Goal: Ask a question

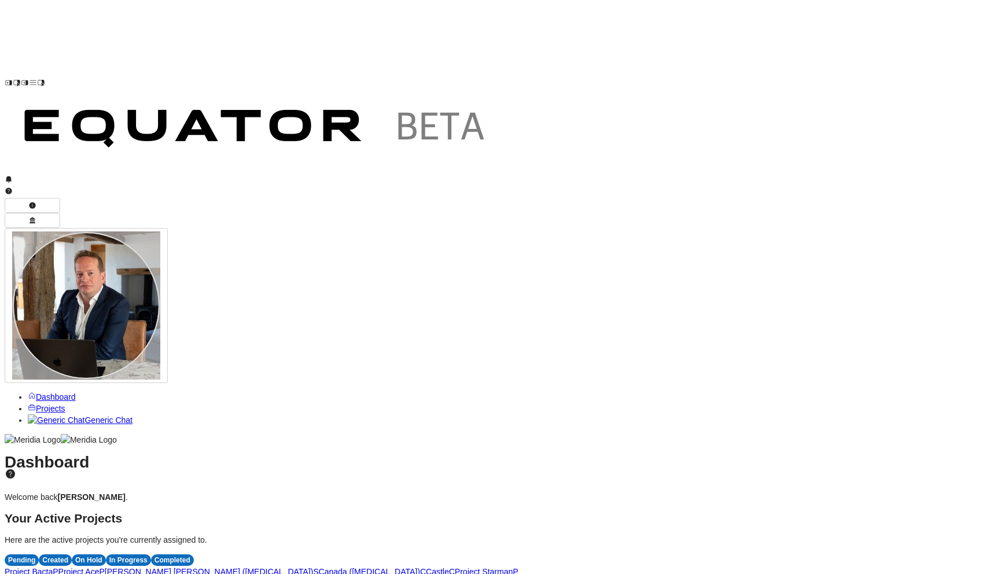
click at [105, 567] on link "Project Ace P" at bounding box center [81, 571] width 46 height 9
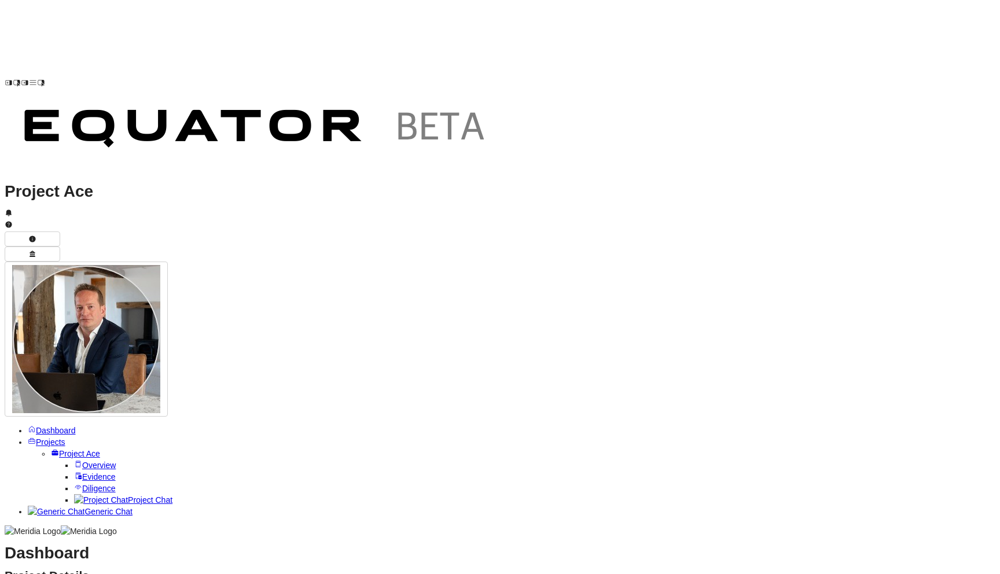
click at [128, 495] on span "Project Chat" at bounding box center [150, 499] width 45 height 9
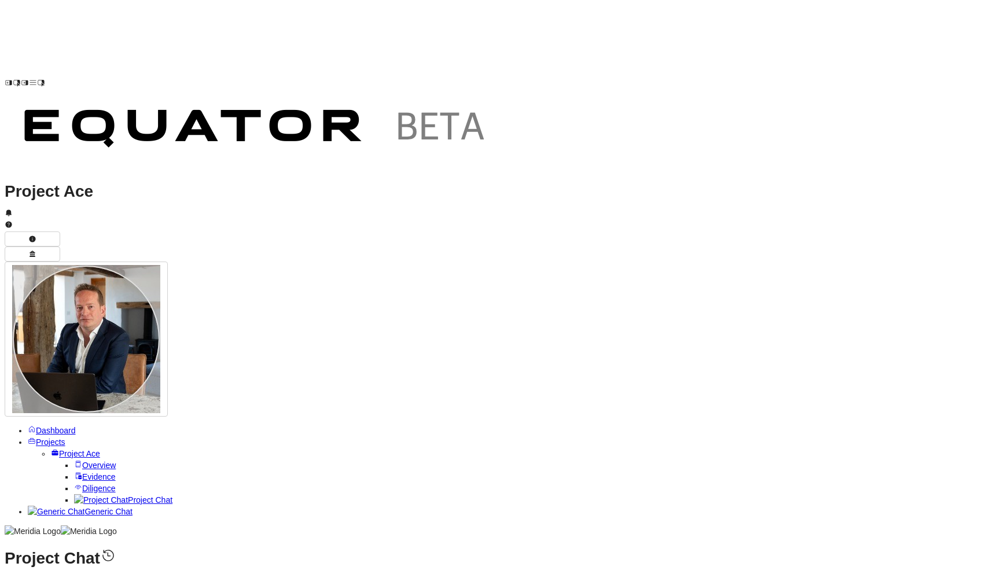
paste textarea "**********"
type textarea "**********"
drag, startPoint x: 676, startPoint y: 295, endPoint x: 564, endPoint y: 278, distance: 113.5
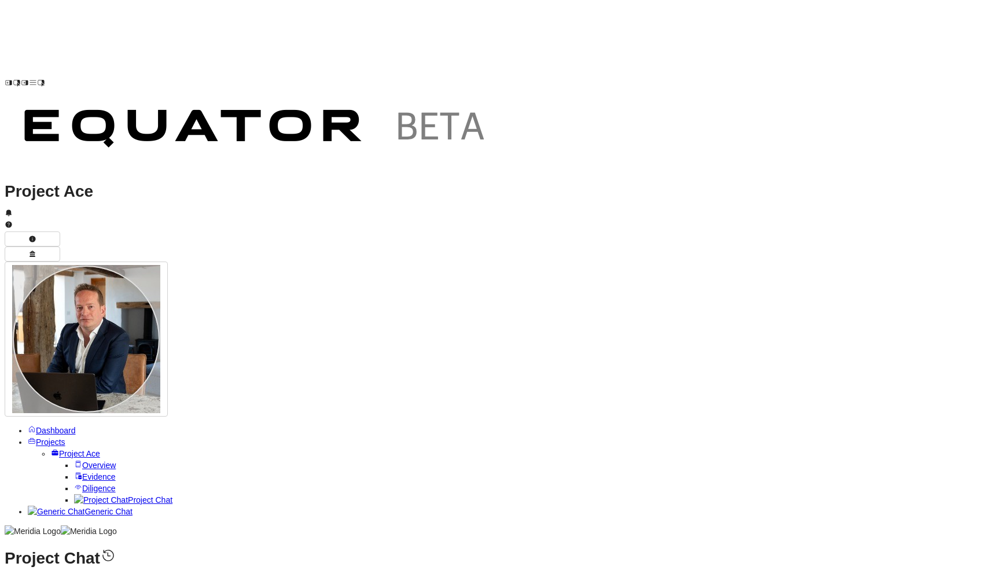
drag, startPoint x: 667, startPoint y: 297, endPoint x: 574, endPoint y: 277, distance: 95.2
copy strong "Describe the status, scope, and objectives of your ERP transition programme, in…"
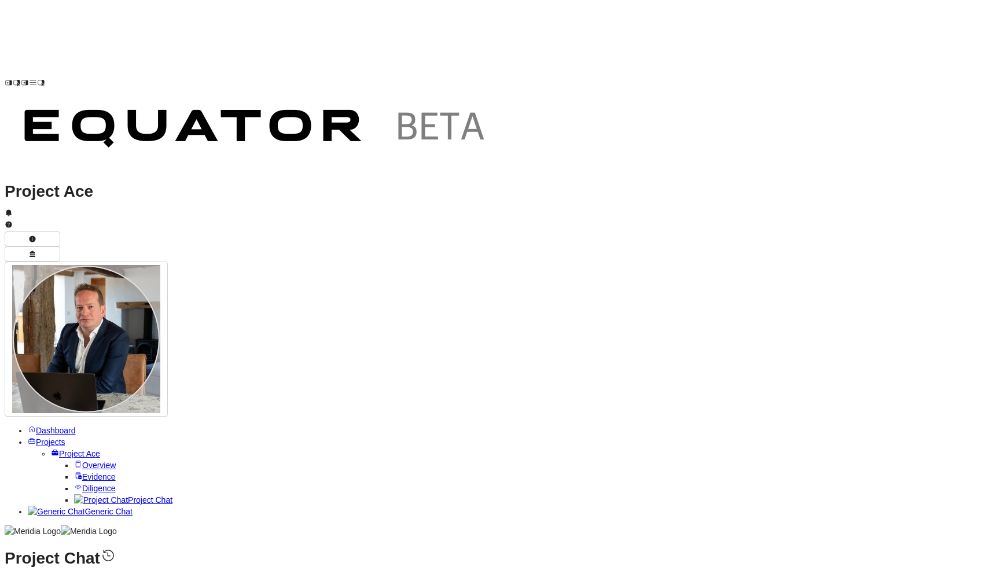
scroll to position [-317, 0]
drag, startPoint x: 652, startPoint y: 349, endPoint x: 568, endPoint y: 327, distance: 87.4
copy strong "Explain recent leadership changes in the technology function, including CTO res…"
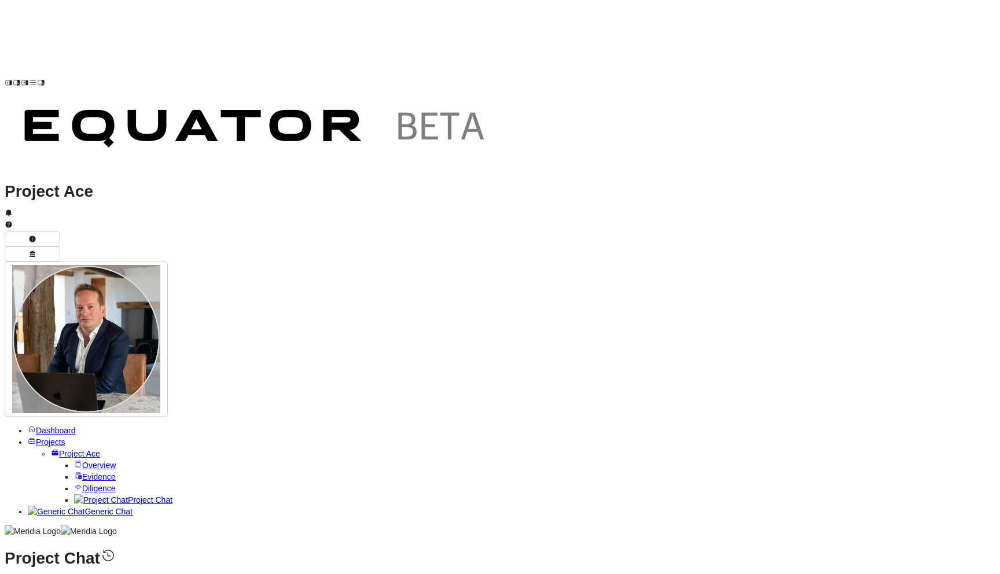
copy strong "Describe plans, timelines, and technology requirements for setting up the 3PL b…"
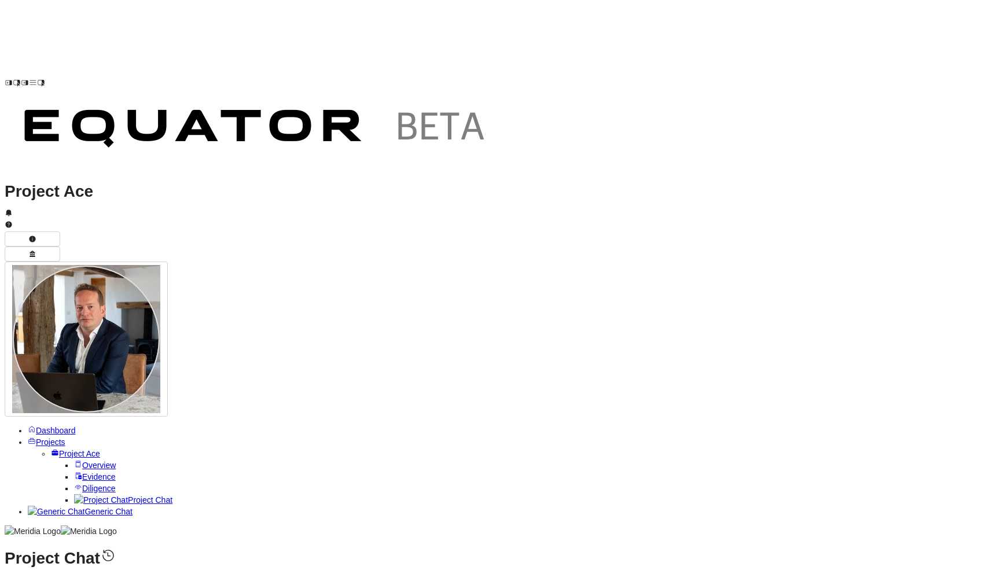
copy strong "For the prior acquisition retained as a separate brand, explain how technology,…"
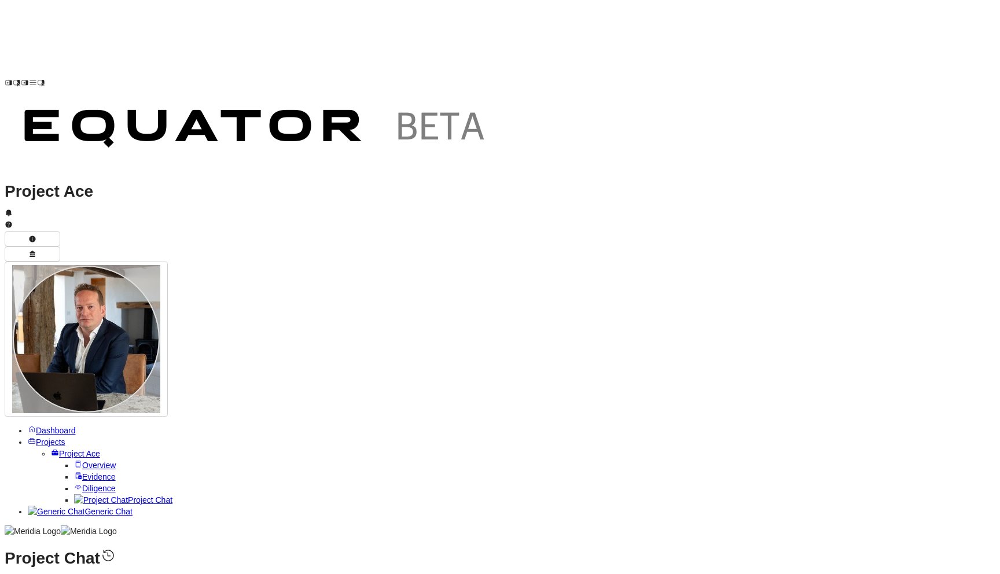
type textarea "**********"
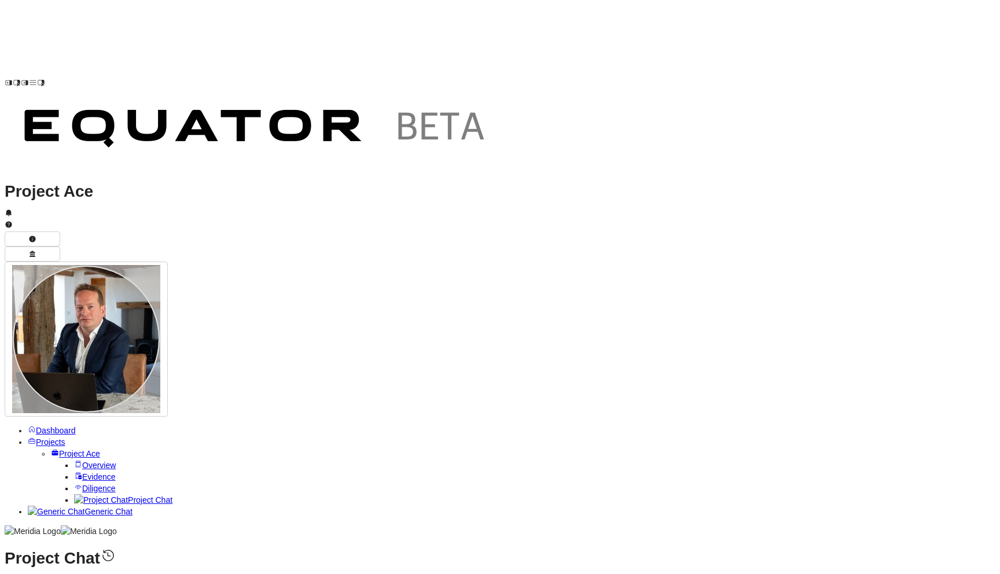
copy td "Project documentation for current ERP implementation or transition, including b…"
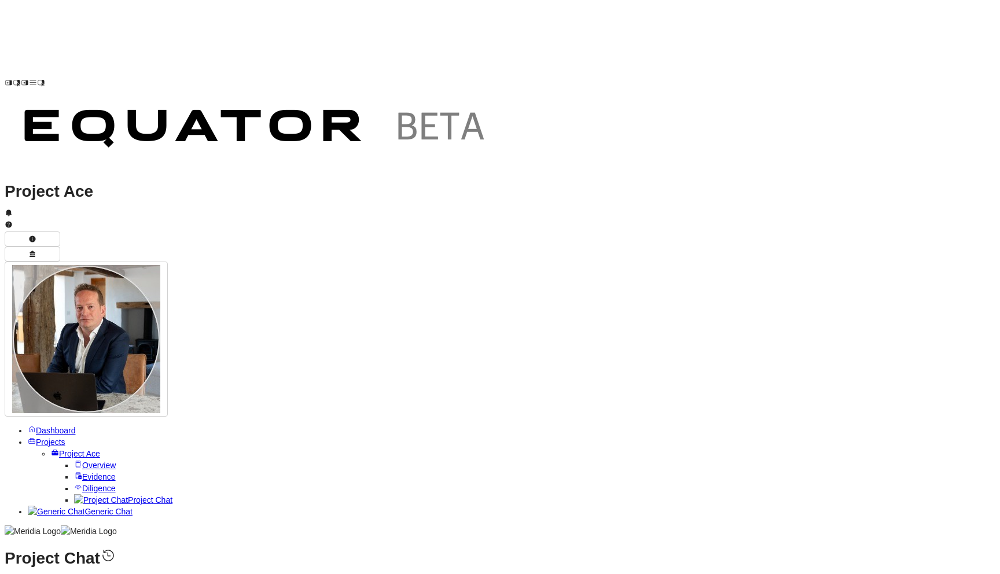
copy td "Documentation relating to CTO resignation and appointment of new CTO – role pro…"
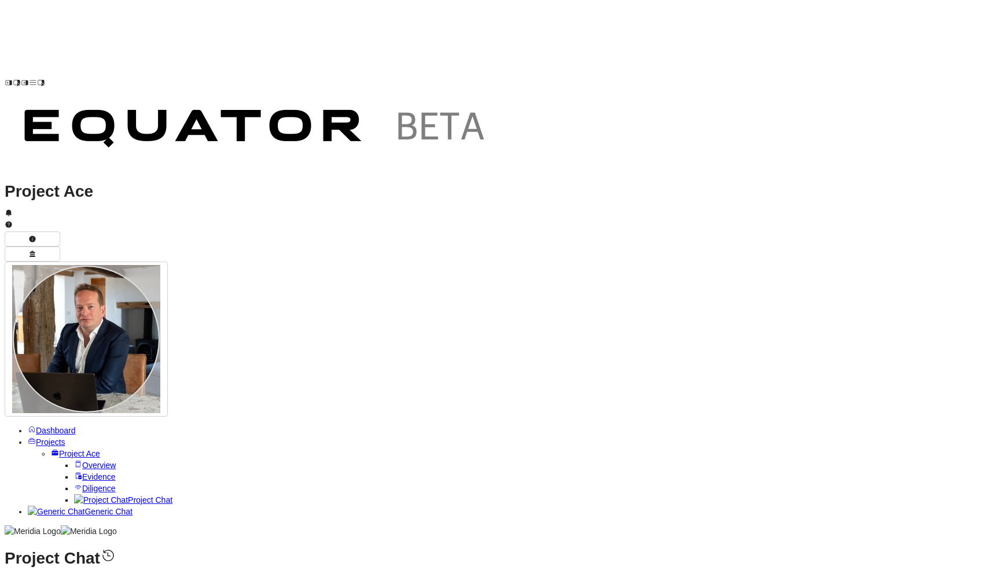
copy td "Business and technical plan for establishing the 3PL business – including syste…"
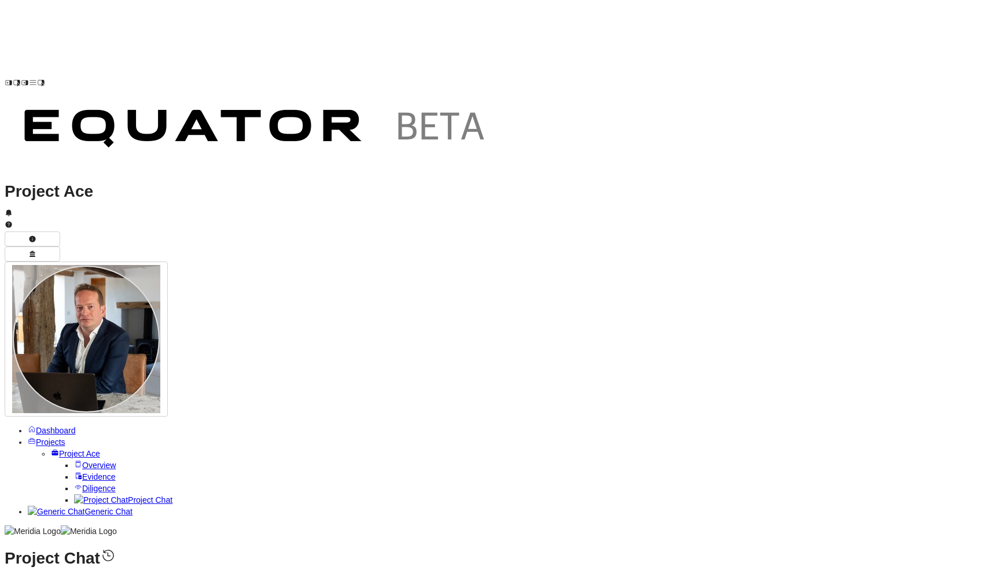
copy td "Documentation on the last M&A transaction retained as a separate brand – acquis…"
